Goal: Task Accomplishment & Management: Manage account settings

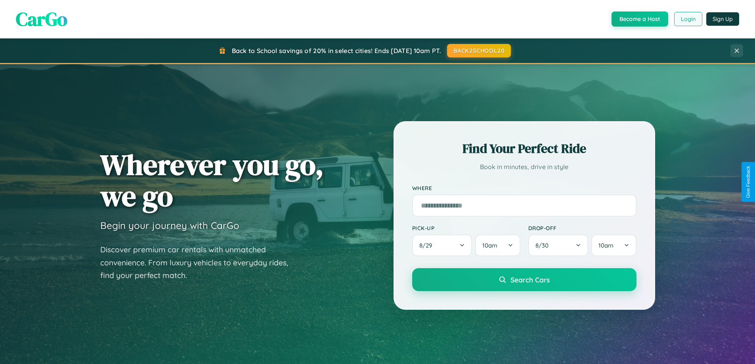
click at [688, 19] on button "Login" at bounding box center [688, 19] width 28 height 14
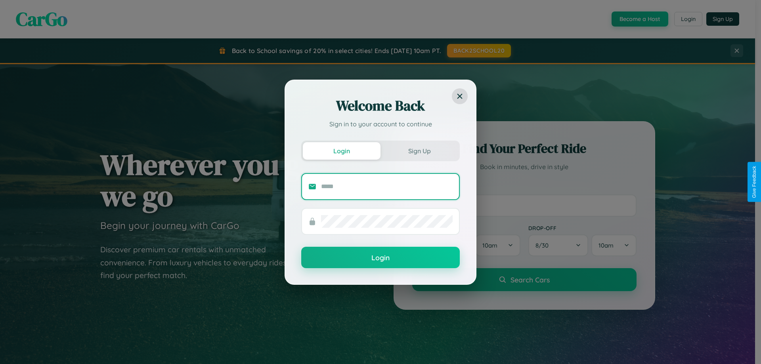
click at [387, 186] on input "text" at bounding box center [387, 186] width 132 height 13
type input "**********"
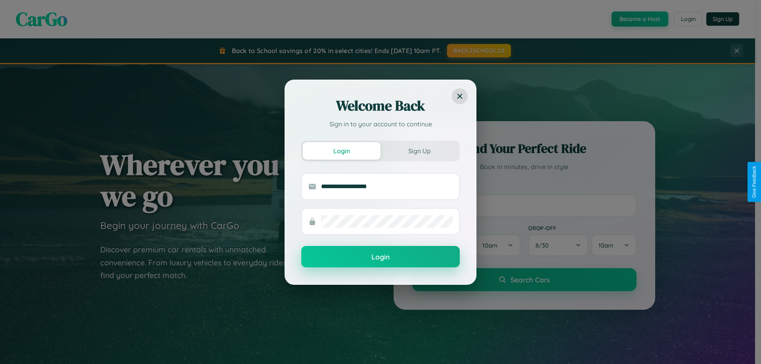
click at [381, 257] on button "Login" at bounding box center [380, 256] width 159 height 21
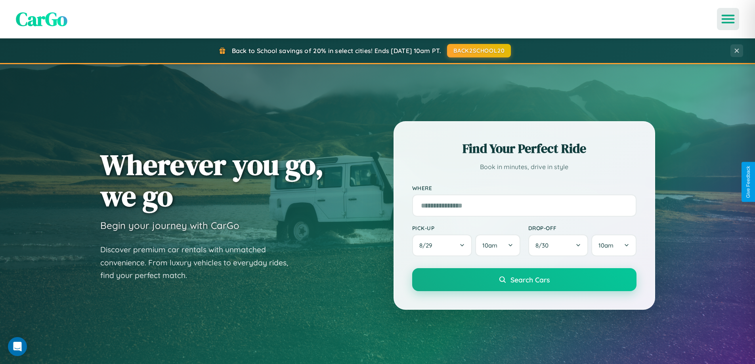
click at [728, 19] on icon "Open menu" at bounding box center [728, 18] width 11 height 7
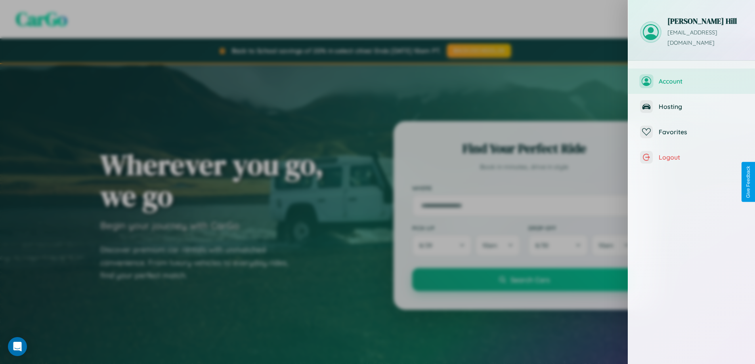
click at [692, 77] on span "Account" at bounding box center [701, 81] width 84 height 8
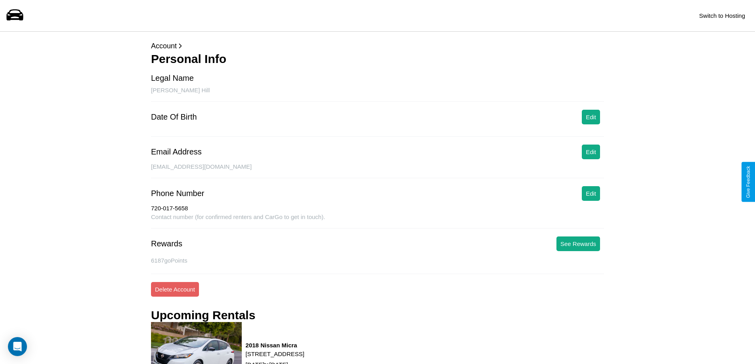
scroll to position [367, 0]
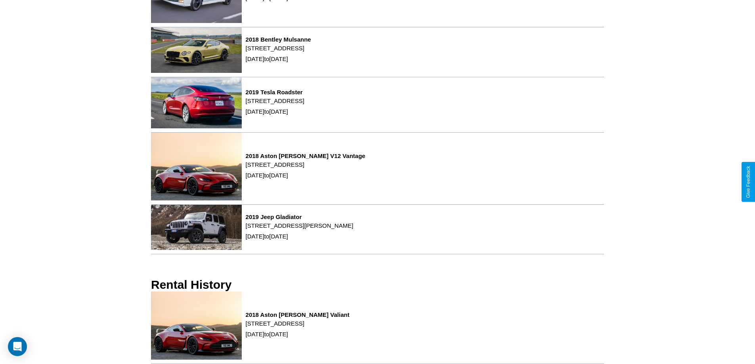
click at [350, 328] on p "[STREET_ADDRESS]" at bounding box center [298, 323] width 104 height 11
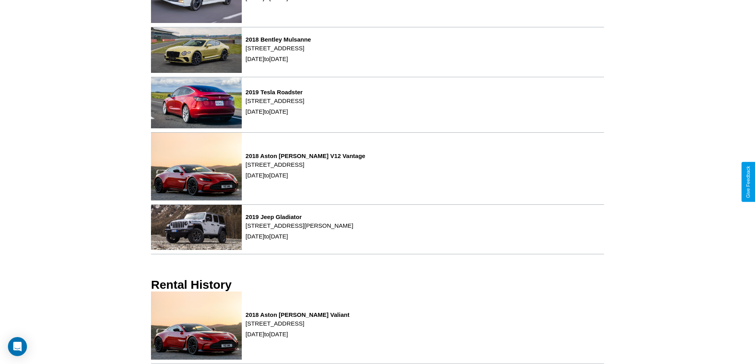
click at [350, 328] on p "[STREET_ADDRESS]" at bounding box center [298, 323] width 104 height 11
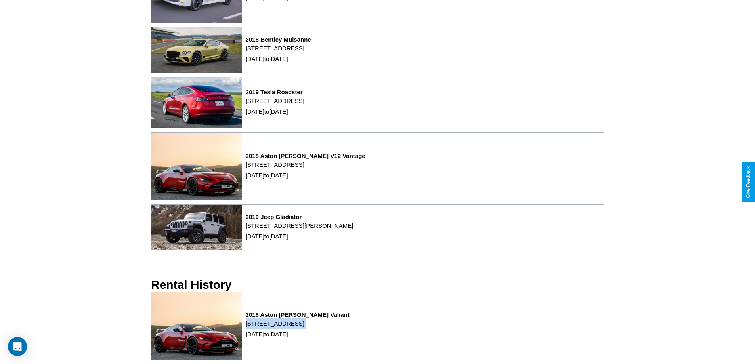
click at [350, 328] on p "[STREET_ADDRESS]" at bounding box center [298, 323] width 104 height 11
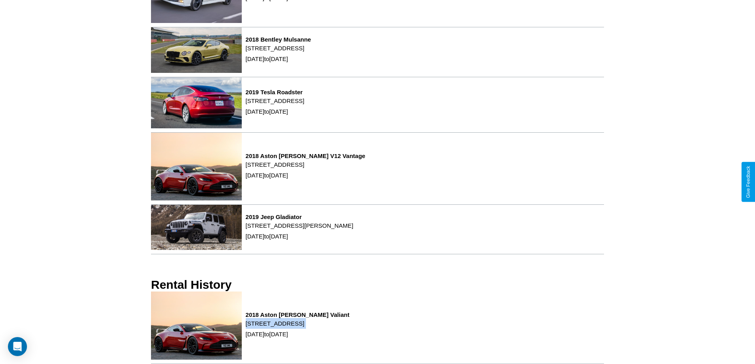
click at [350, 328] on p "[STREET_ADDRESS]" at bounding box center [298, 323] width 104 height 11
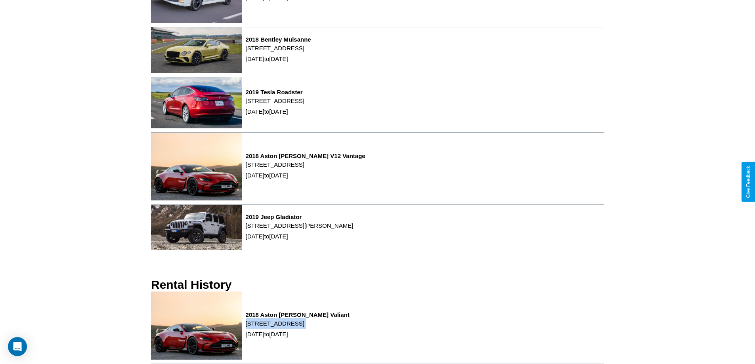
click at [350, 328] on p "[STREET_ADDRESS]" at bounding box center [298, 323] width 104 height 11
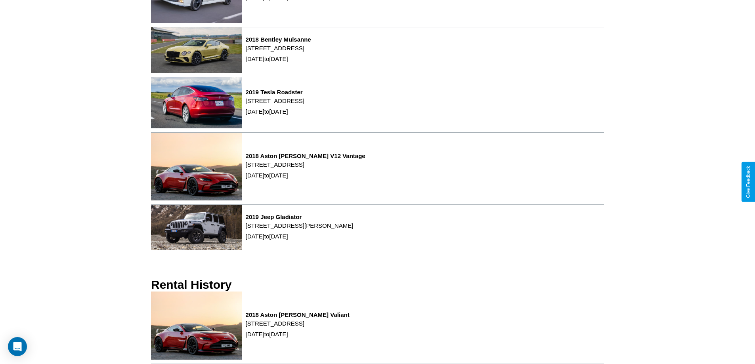
scroll to position [0, 0]
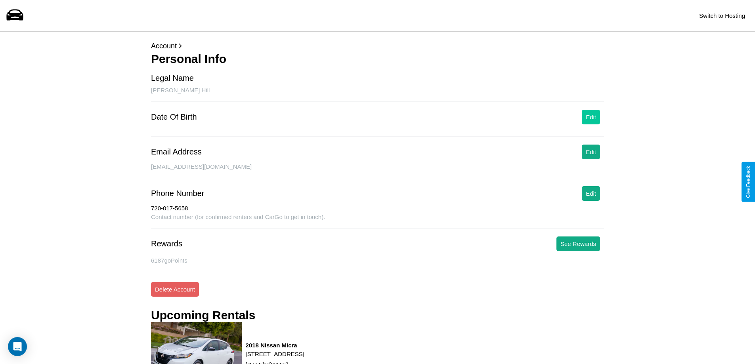
click at [591, 117] on button "Edit" at bounding box center [591, 117] width 18 height 15
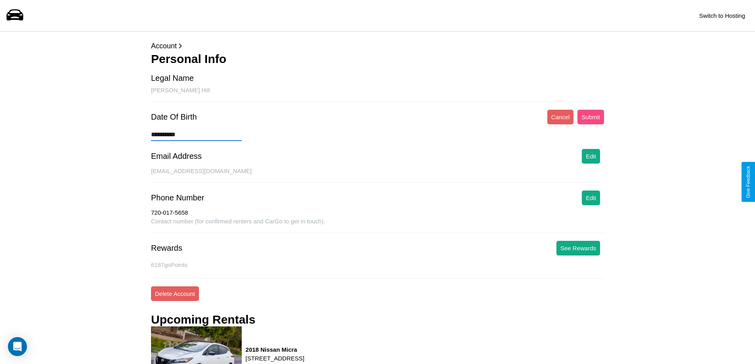
type input "**********"
click at [591, 117] on button "Submit" at bounding box center [591, 117] width 27 height 15
